Goal: Task Accomplishment & Management: Use online tool/utility

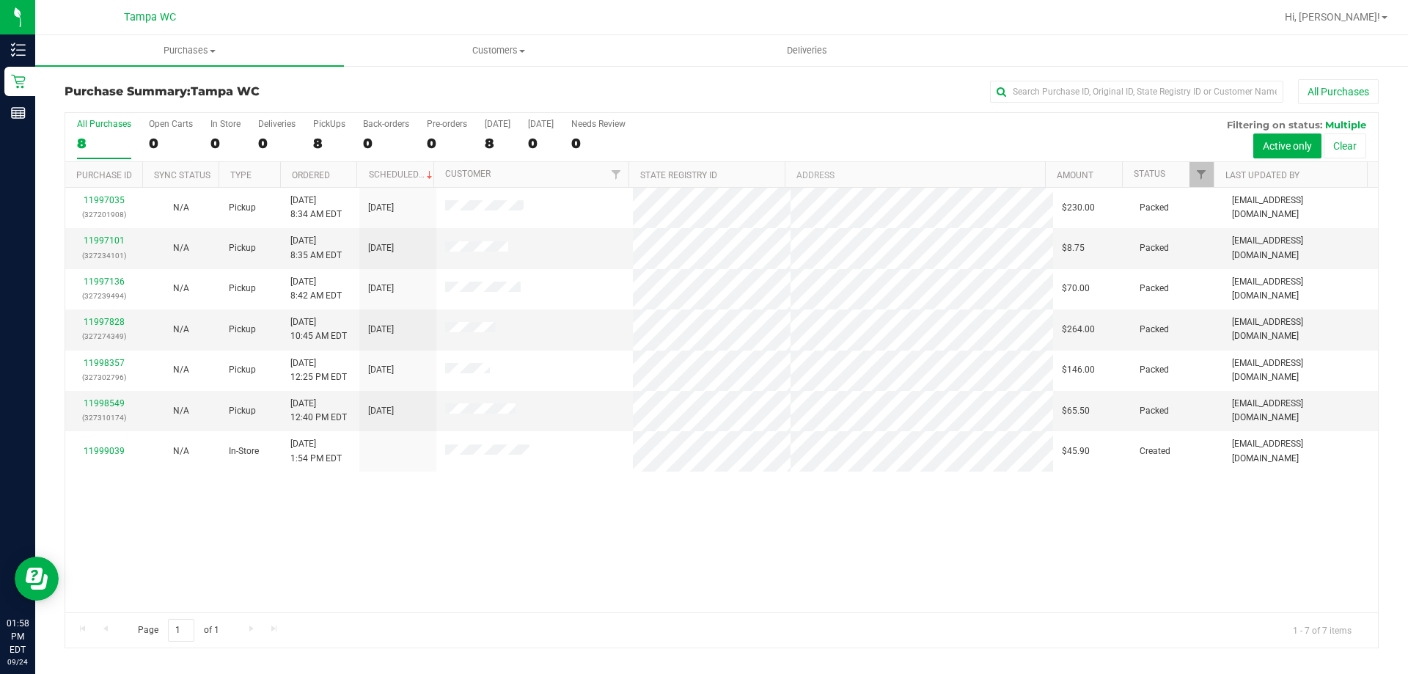
click at [107, 143] on div "8" at bounding box center [104, 143] width 54 height 17
click at [0, 0] on input "All Purchases 8" at bounding box center [0, 0] width 0 height 0
click at [88, 125] on div "All Purchases" at bounding box center [104, 124] width 54 height 10
click at [0, 0] on input "All Purchases 7" at bounding box center [0, 0] width 0 height 0
click at [1247, 530] on div "11997035 (327201908) N/A Pickup [DATE] 8:34 AM EDT 9/24/2025 $230.00 Packed [EM…" at bounding box center [721, 400] width 1313 height 425
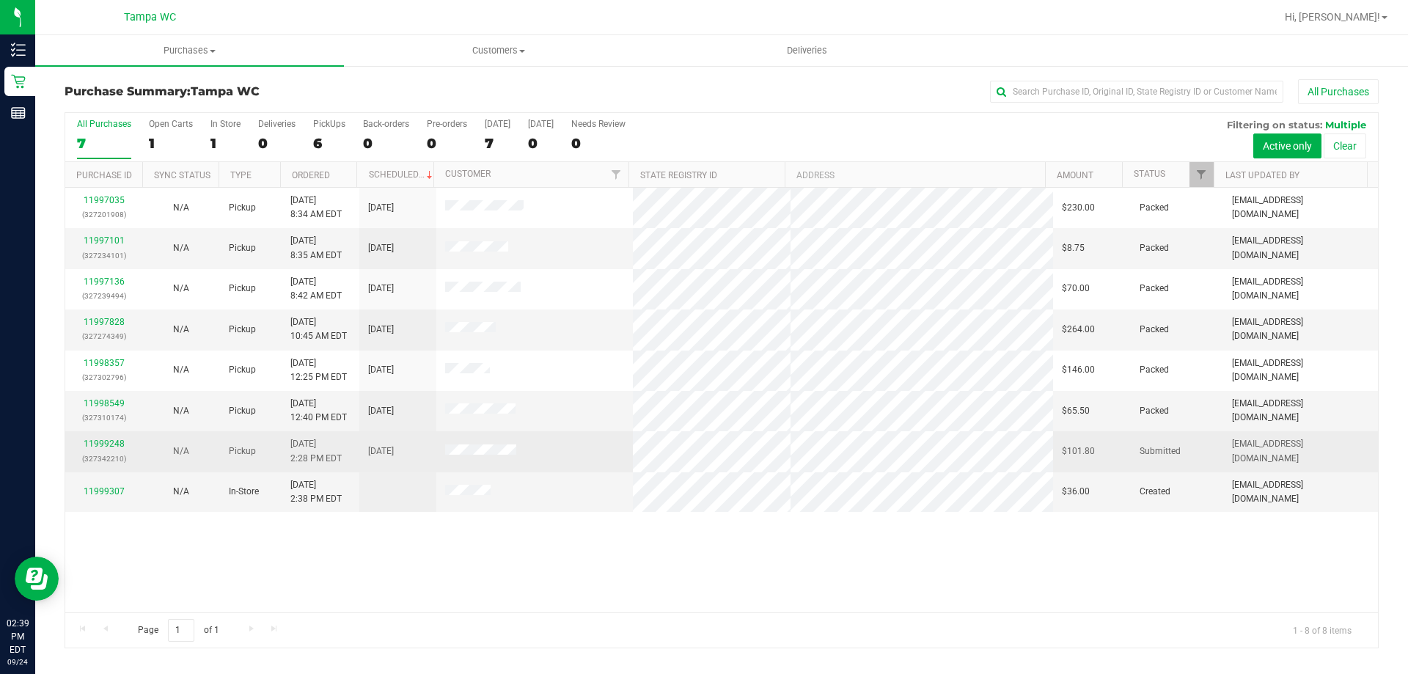
click at [112, 450] on div "11999248 (327342210)" at bounding box center [103, 451] width 59 height 28
click at [111, 444] on link "11999248" at bounding box center [104, 444] width 41 height 10
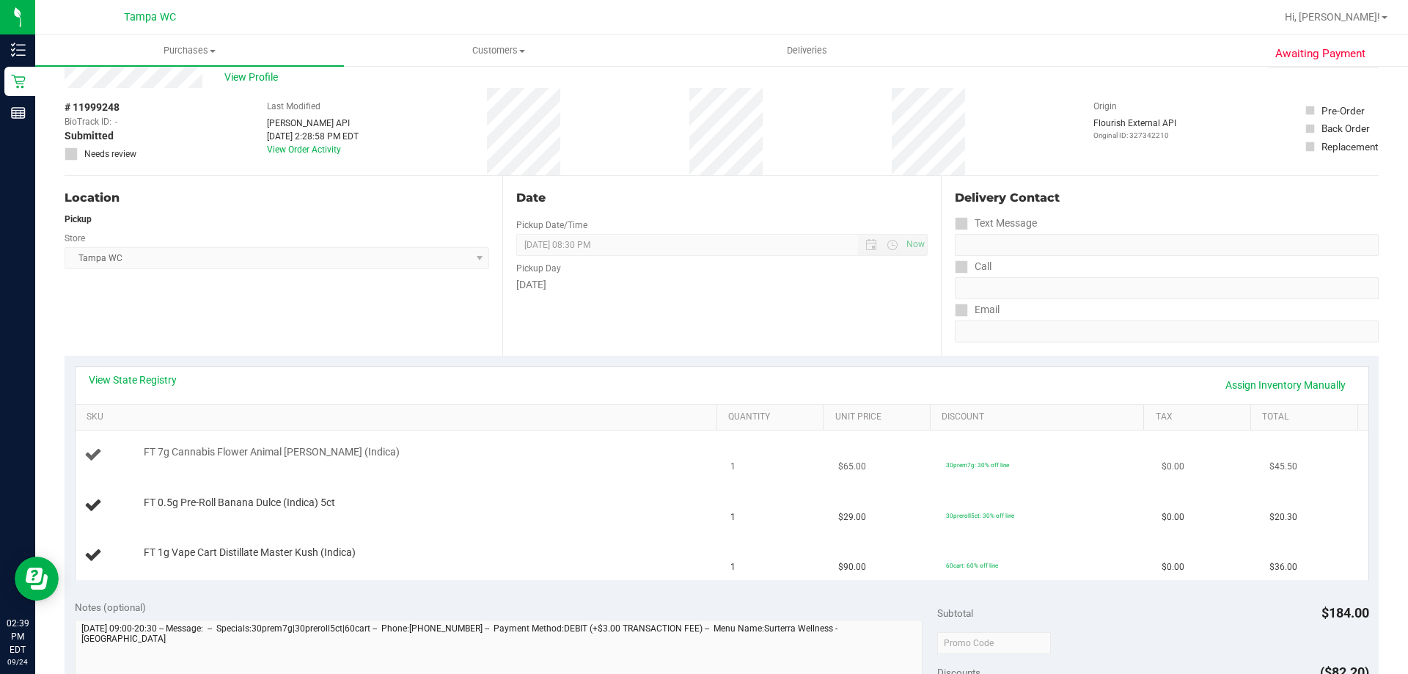
scroll to position [73, 0]
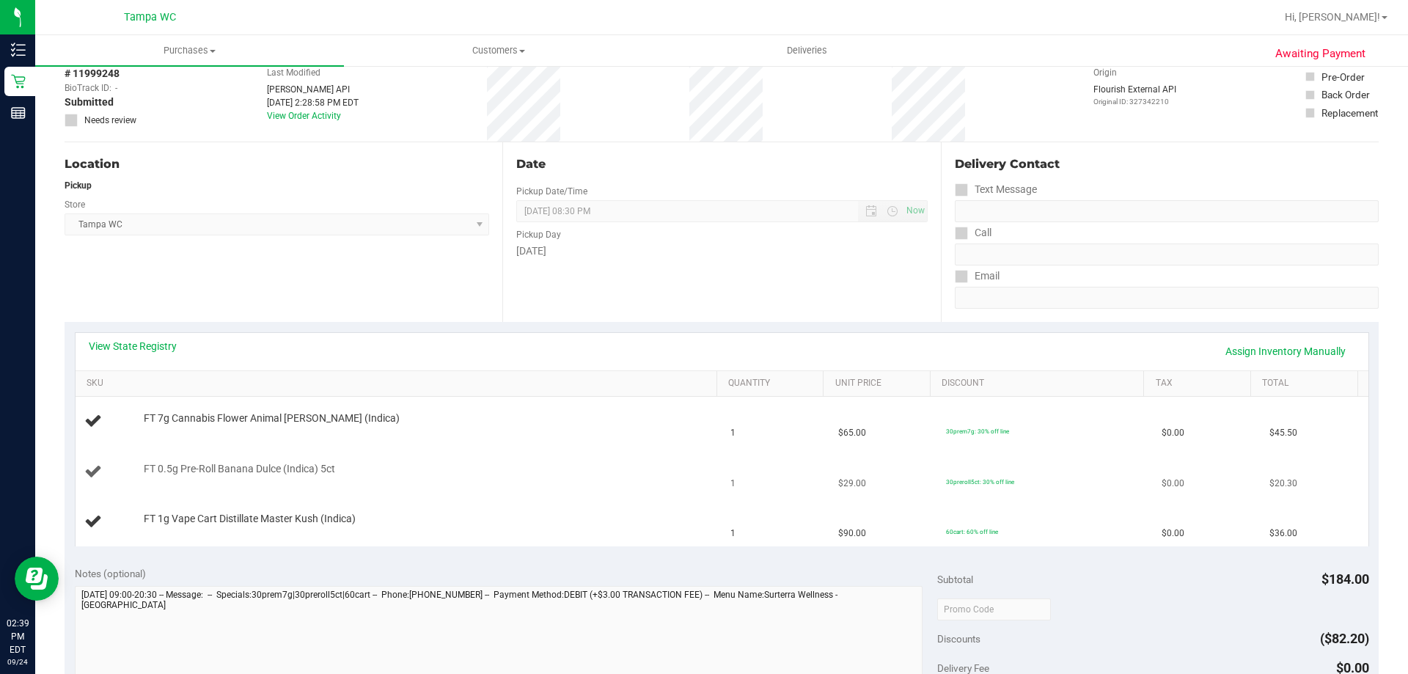
click at [350, 473] on div "FT 0.5g Pre-Roll Banana Dulce (Indica) 5ct" at bounding box center [423, 469] width 574 height 15
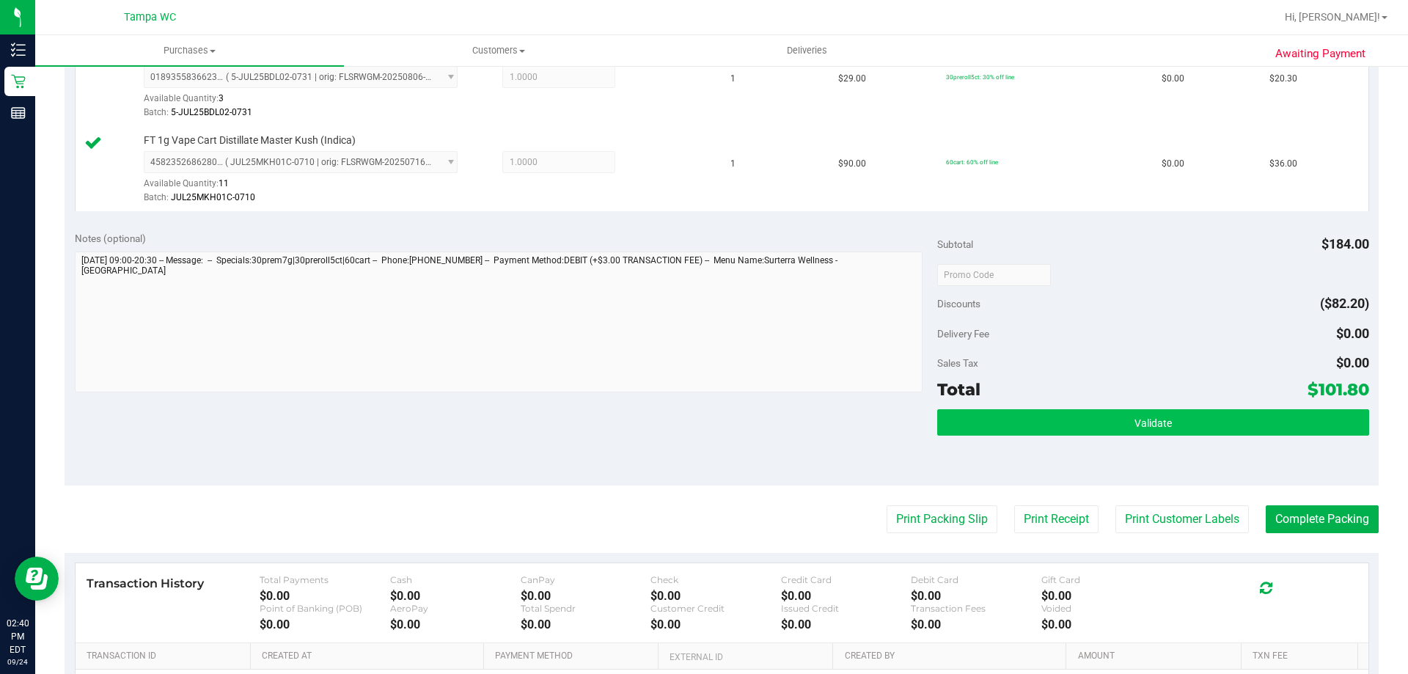
scroll to position [513, 0]
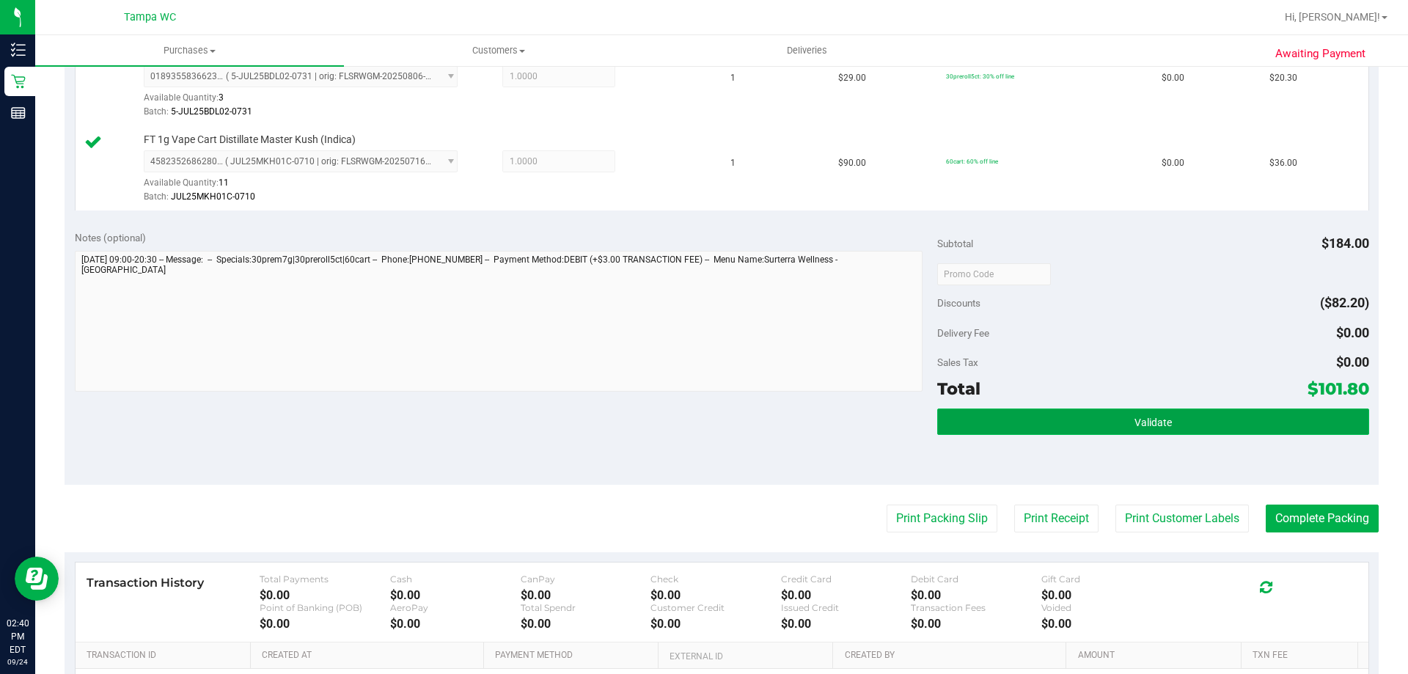
click at [1040, 418] on button "Validate" at bounding box center [1152, 422] width 431 height 26
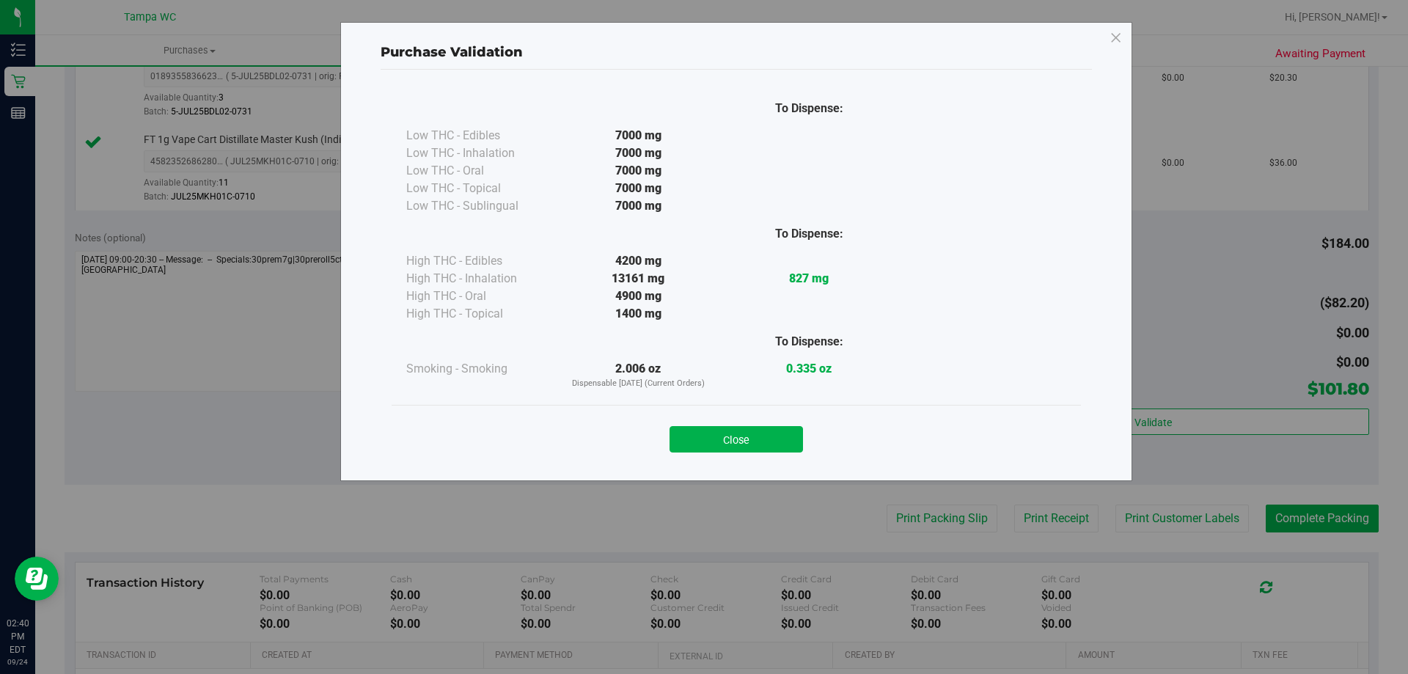
click at [751, 455] on div "Close" at bounding box center [736, 434] width 689 height 59
click at [752, 444] on button "Close" at bounding box center [736, 439] width 133 height 26
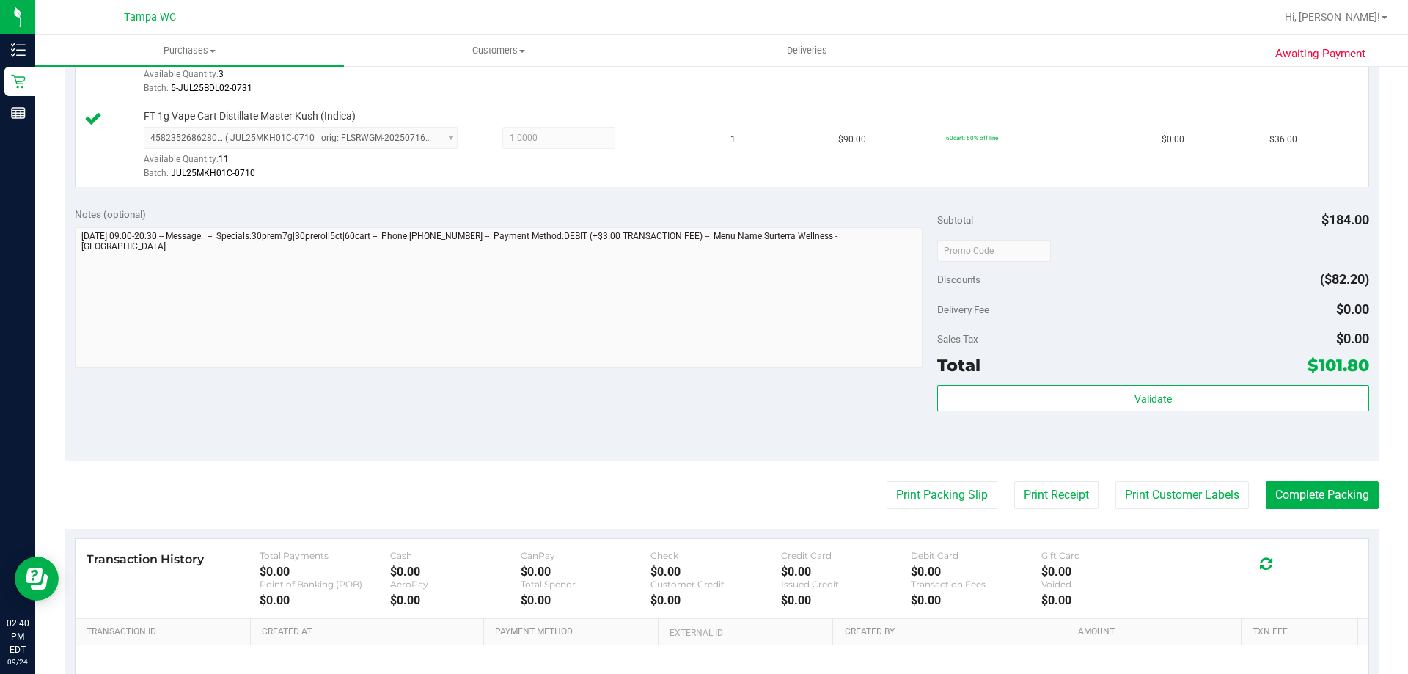
scroll to position [695, 0]
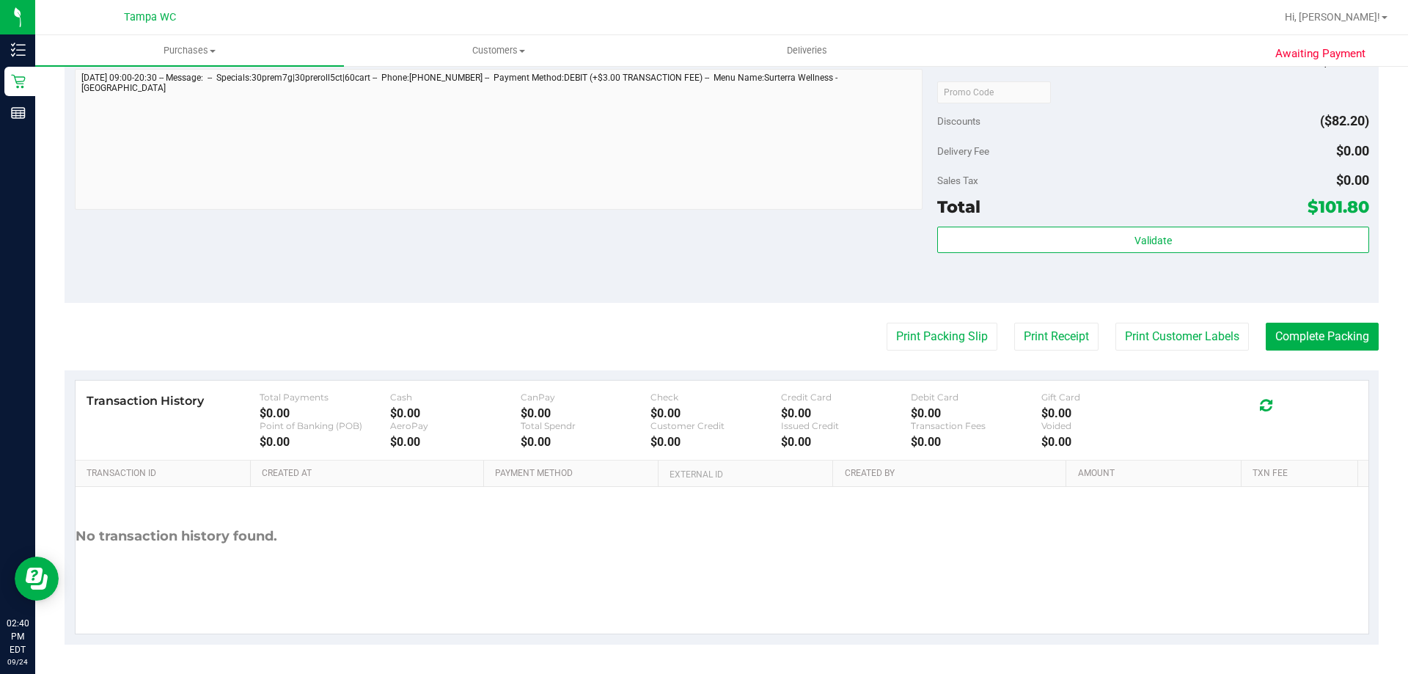
click at [1011, 260] on div "Validate" at bounding box center [1152, 260] width 431 height 66
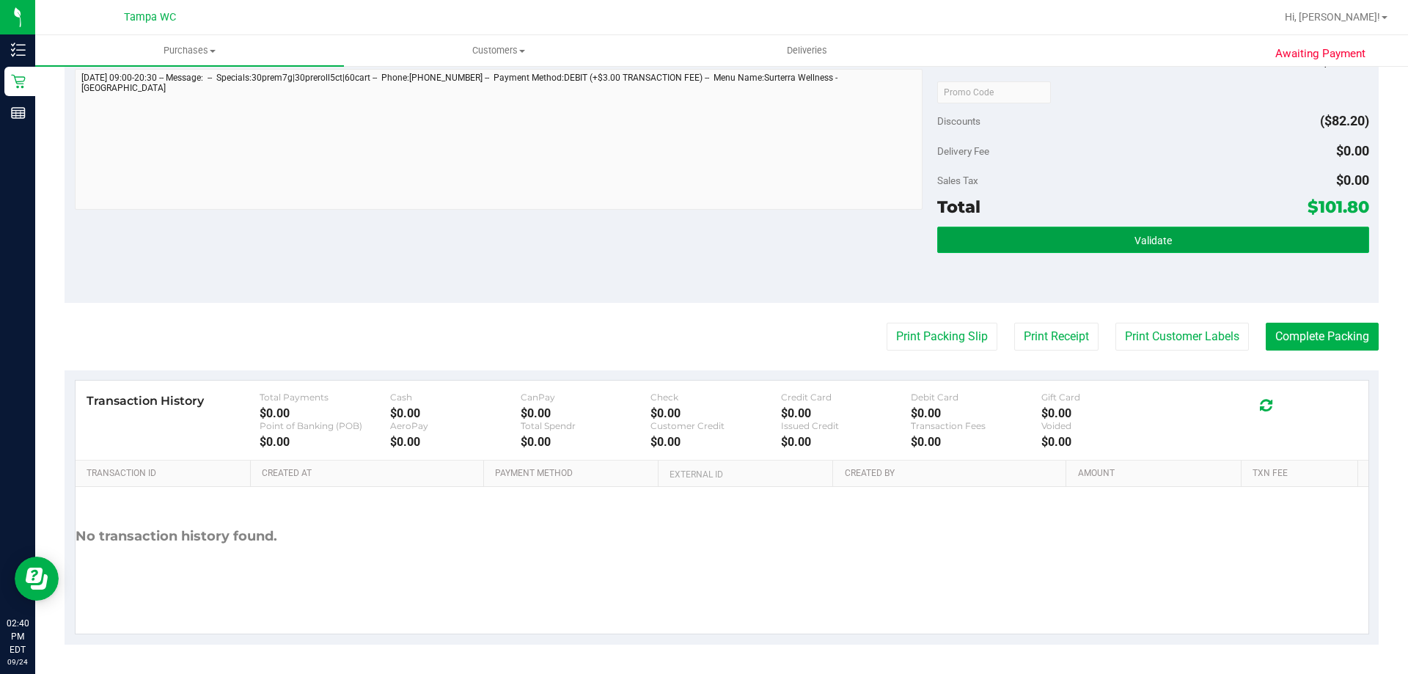
click at [1013, 246] on button "Validate" at bounding box center [1152, 240] width 431 height 26
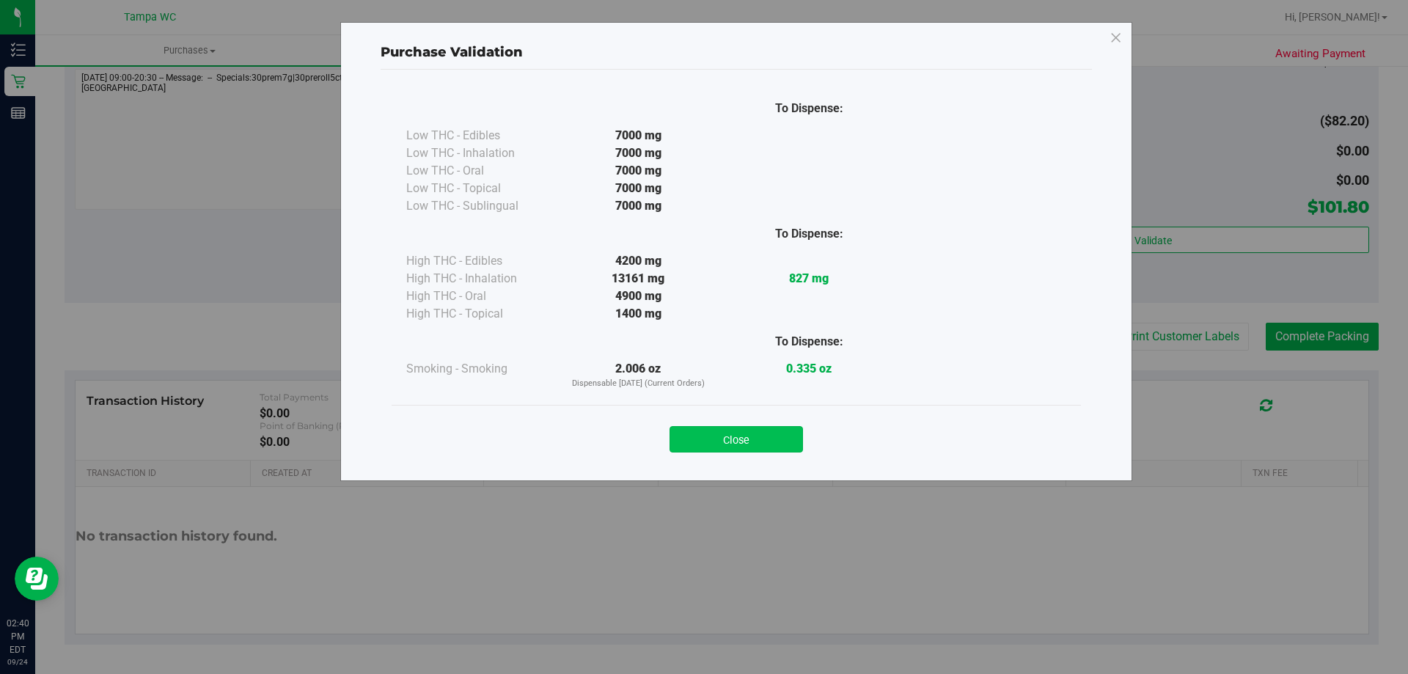
click at [725, 444] on button "Close" at bounding box center [736, 439] width 133 height 26
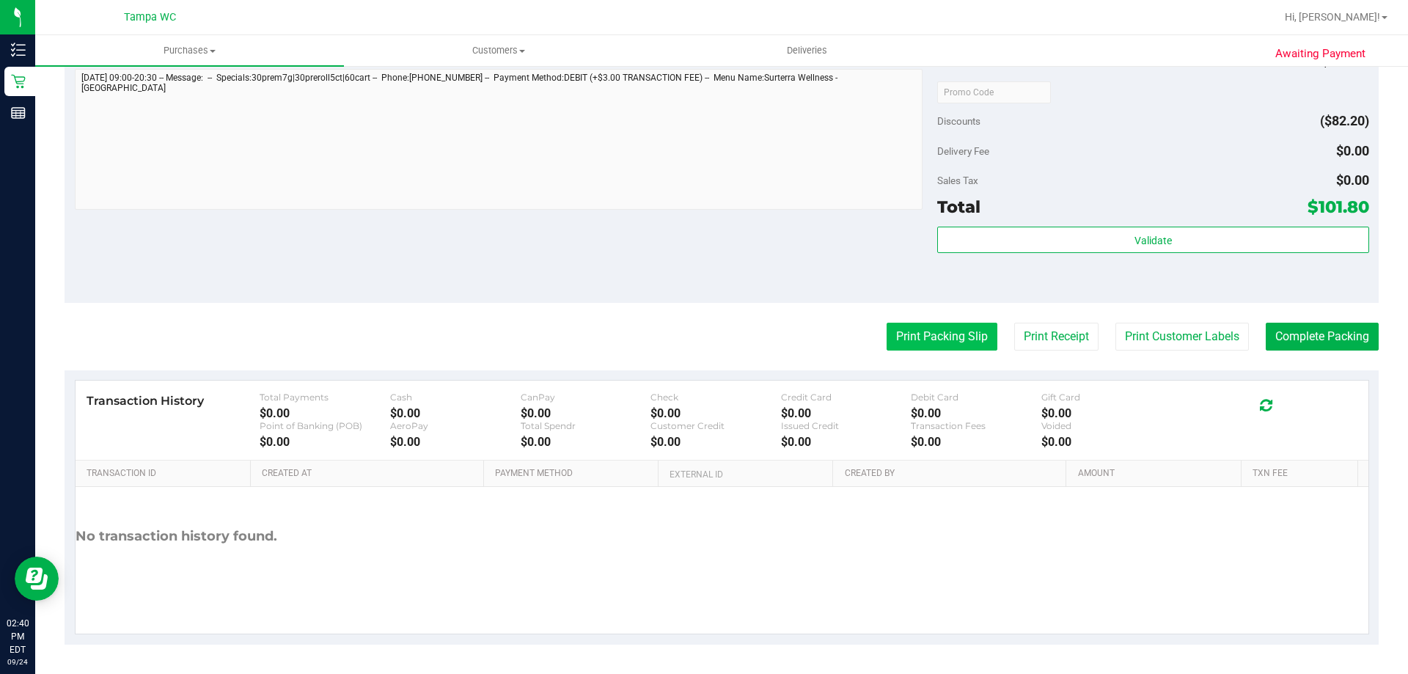
click at [890, 341] on button "Print Packing Slip" at bounding box center [942, 337] width 111 height 28
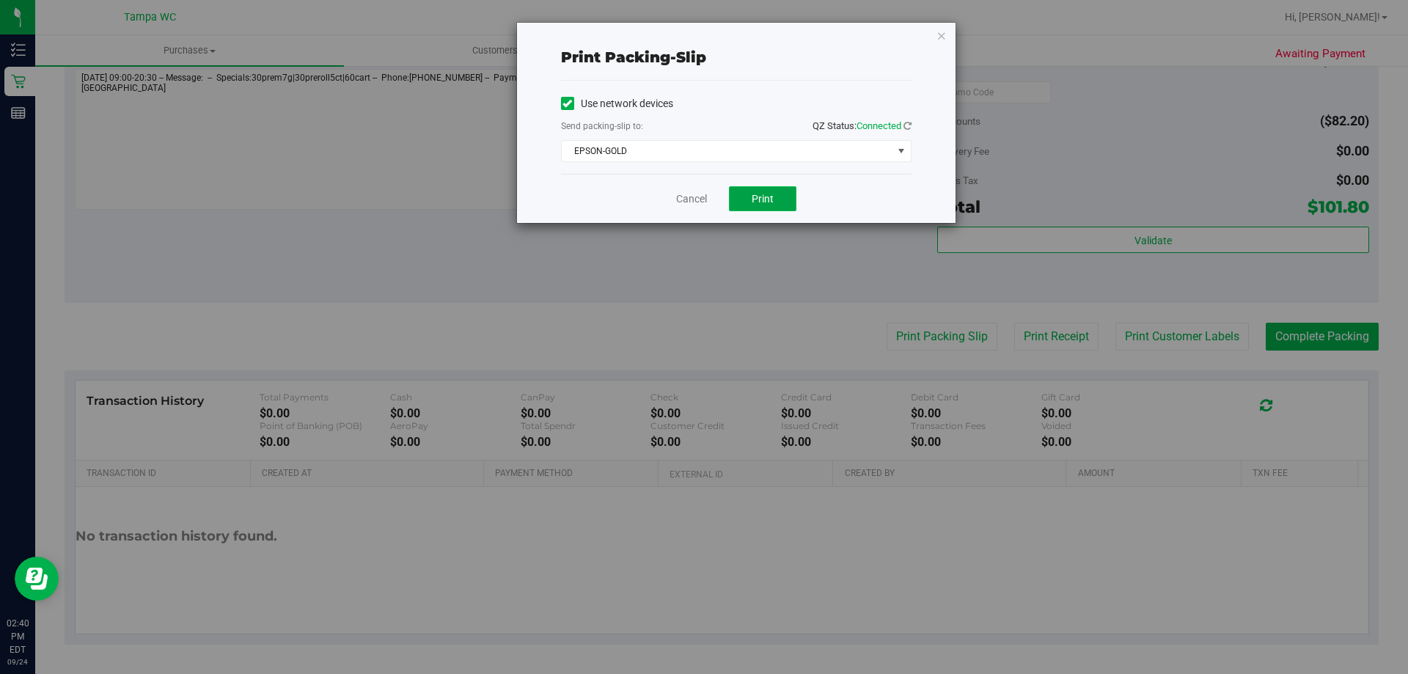
click at [773, 194] on span "Print" at bounding box center [763, 199] width 22 height 12
click at [697, 205] on link "Cancel" at bounding box center [691, 198] width 31 height 15
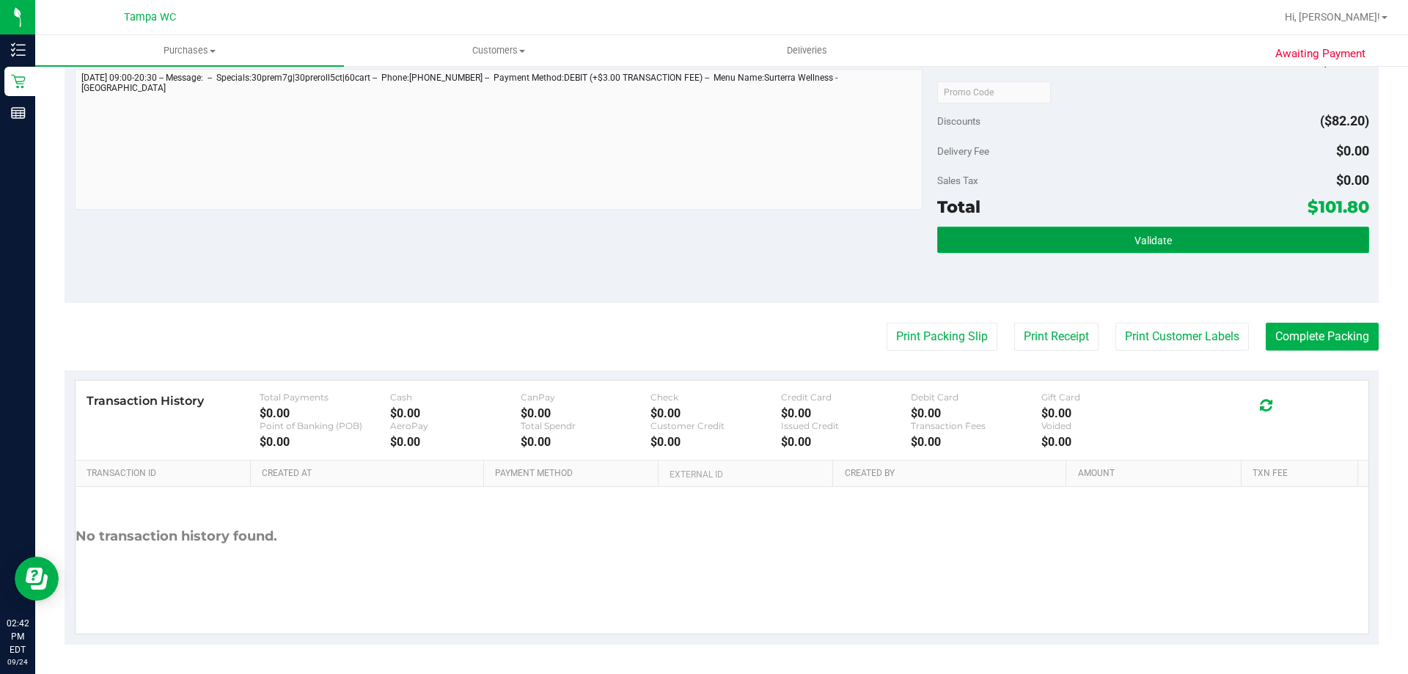
click at [1123, 230] on button "Validate" at bounding box center [1152, 240] width 431 height 26
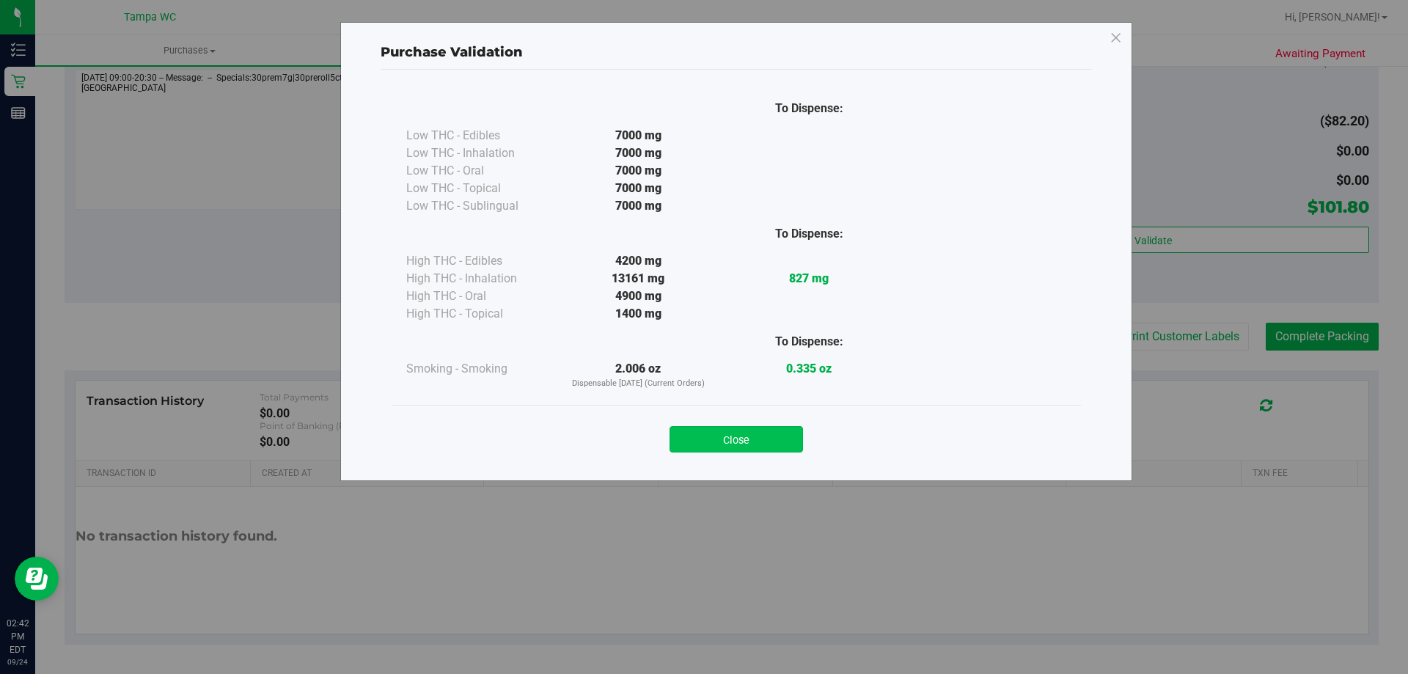
click at [754, 452] on button "Close" at bounding box center [736, 439] width 133 height 26
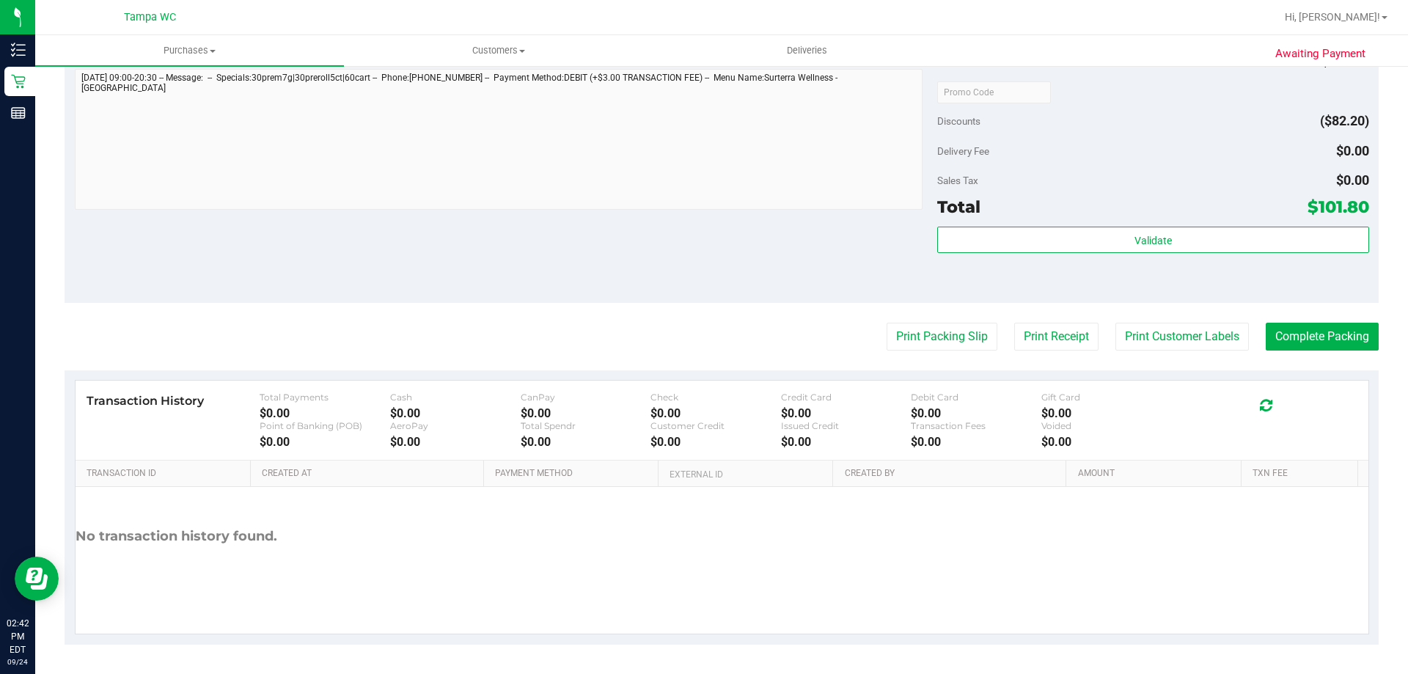
click at [1334, 357] on purchase-details "Back Edit Purchase Cancel Purchase View Profile # 11999248 BioTrack ID: - Submi…" at bounding box center [722, 14] width 1314 height 1261
click at [1321, 349] on button "Complete Packing" at bounding box center [1322, 337] width 113 height 28
